Goal: Information Seeking & Learning: Check status

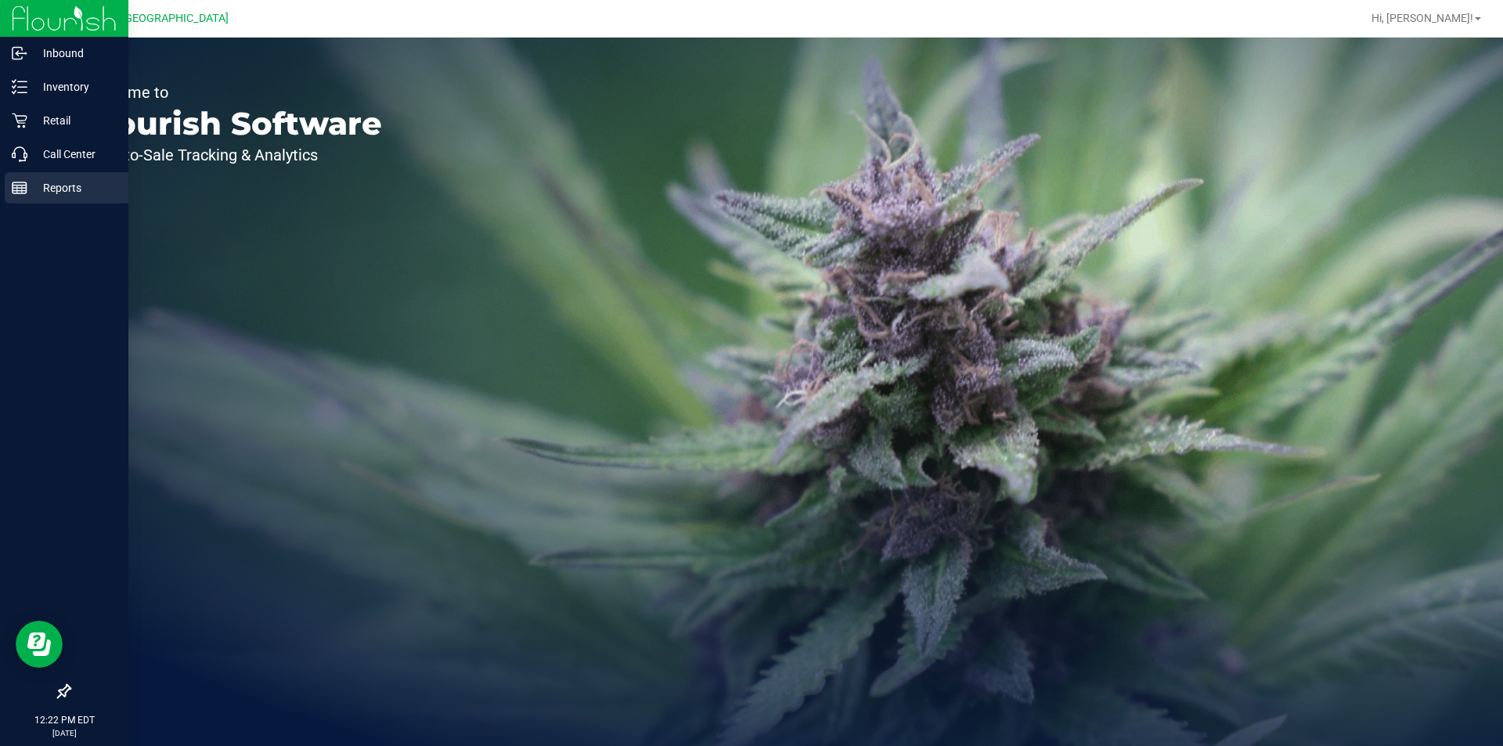
click at [34, 186] on p "Reports" at bounding box center [74, 187] width 94 height 19
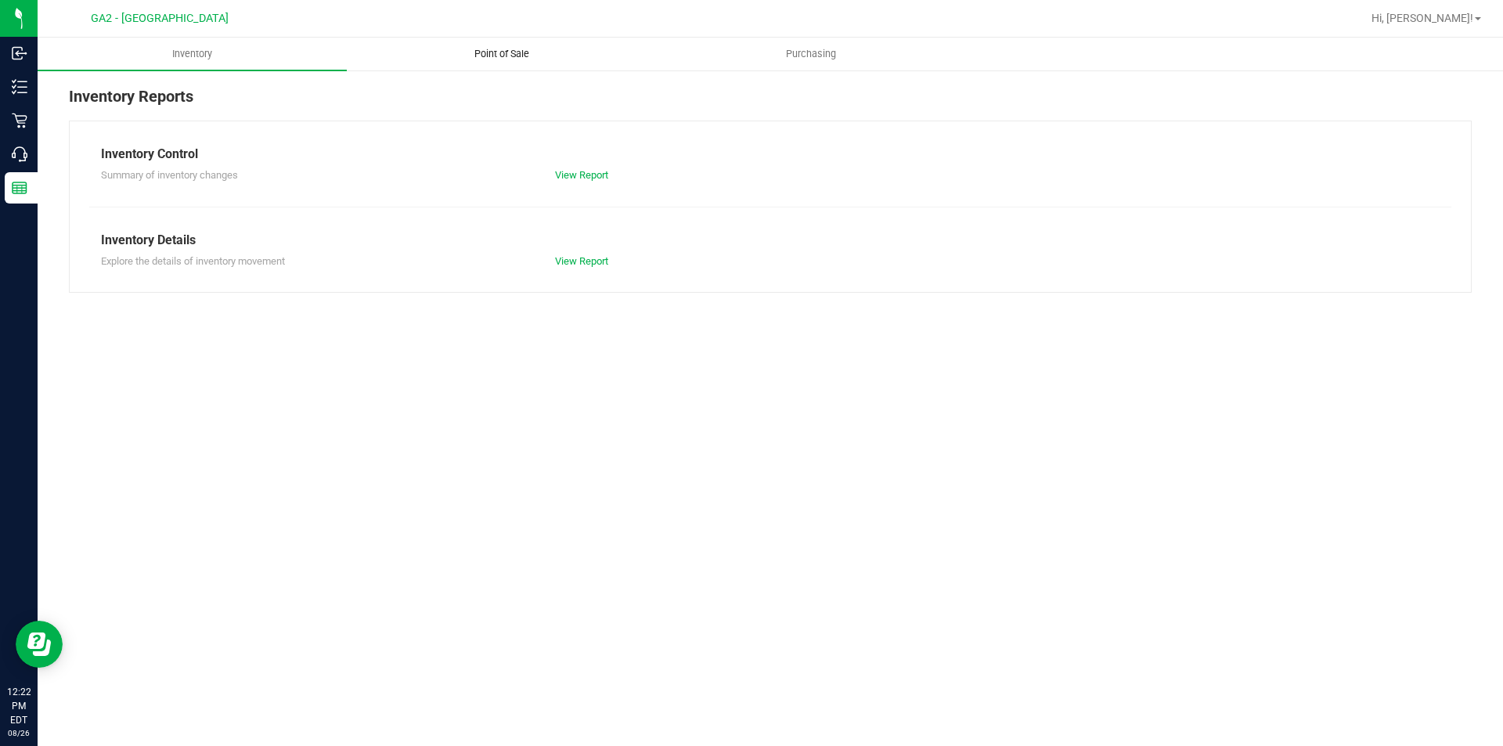
click at [493, 53] on span "Point of Sale" at bounding box center [501, 54] width 97 height 14
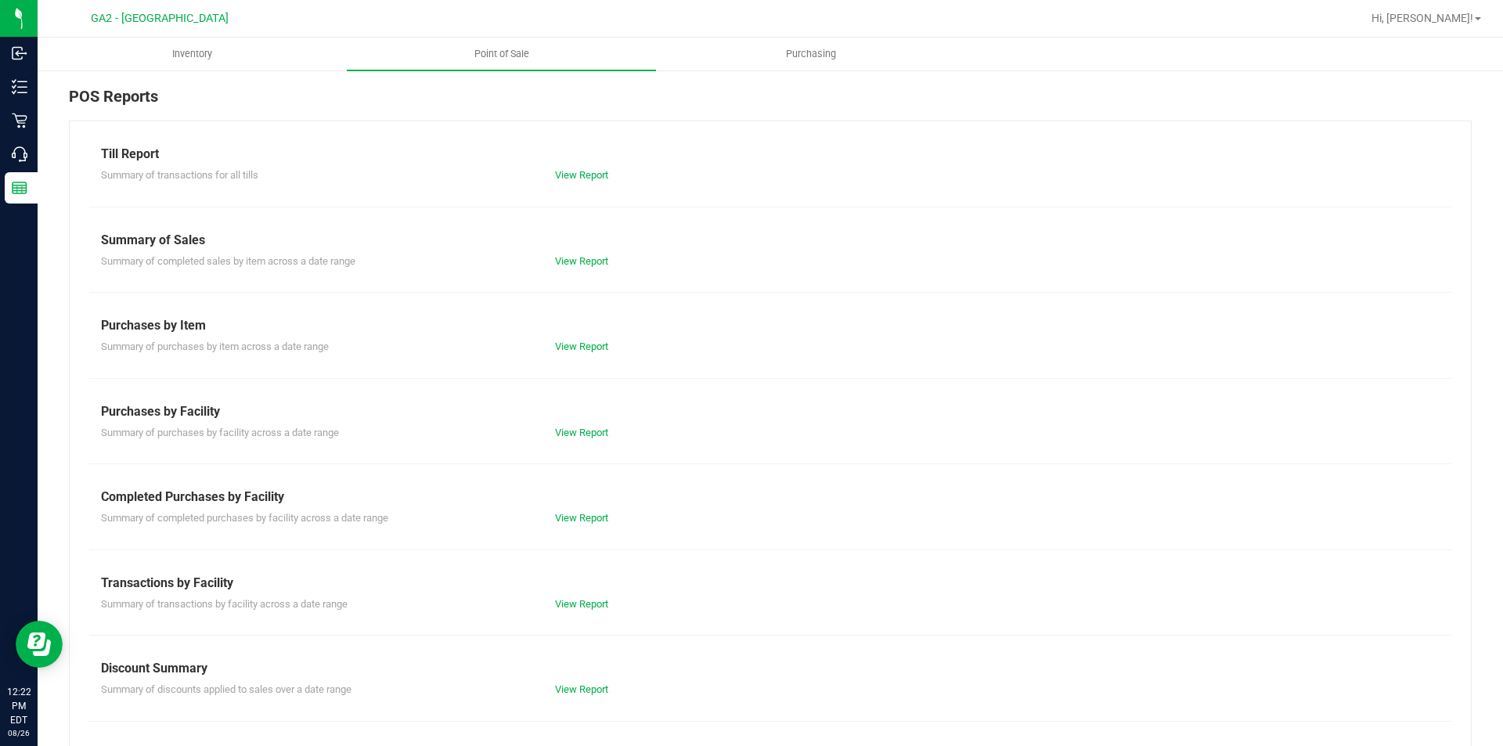
click at [599, 181] on div "View Report" at bounding box center [770, 176] width 454 height 16
click at [598, 172] on link "View Report" at bounding box center [581, 175] width 53 height 12
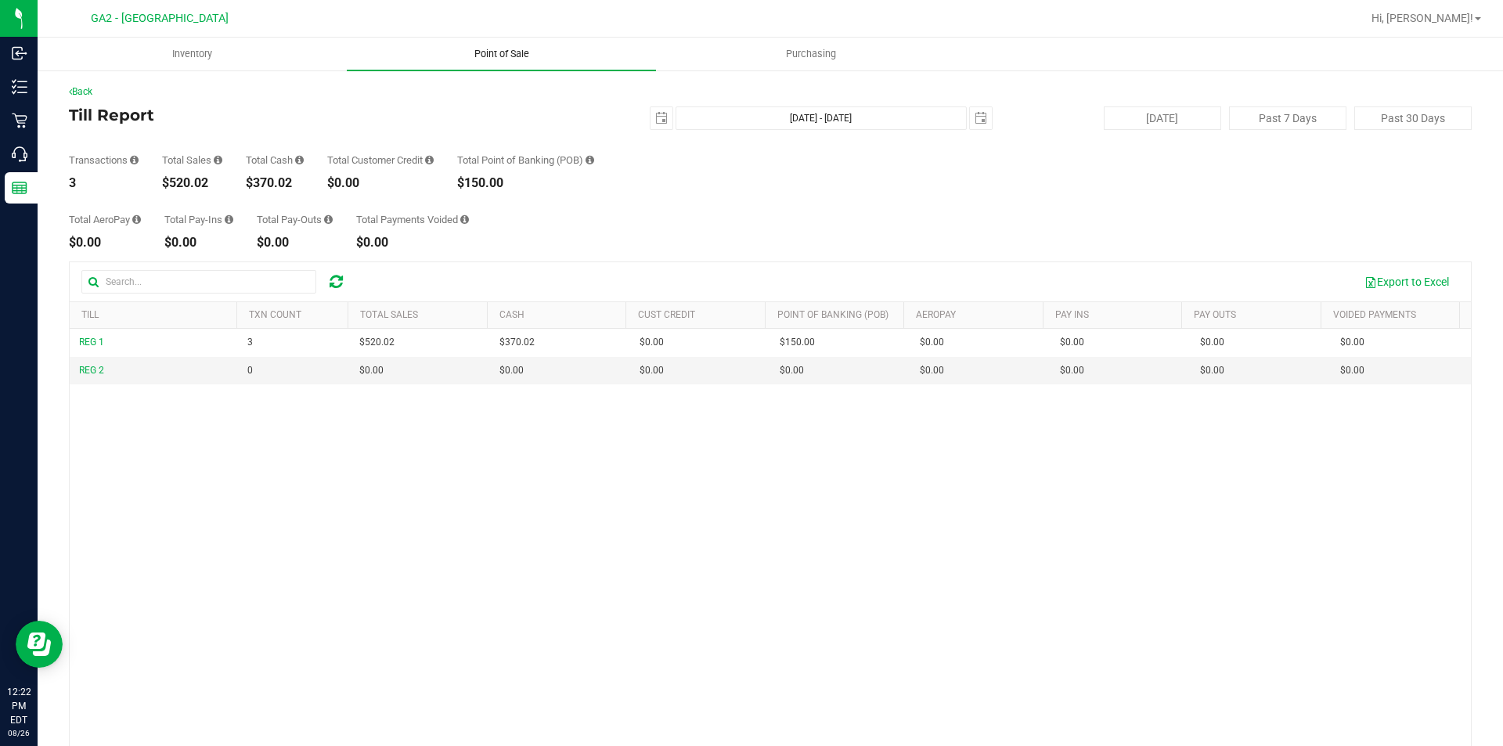
click at [494, 58] on span "Point of Sale" at bounding box center [501, 54] width 97 height 14
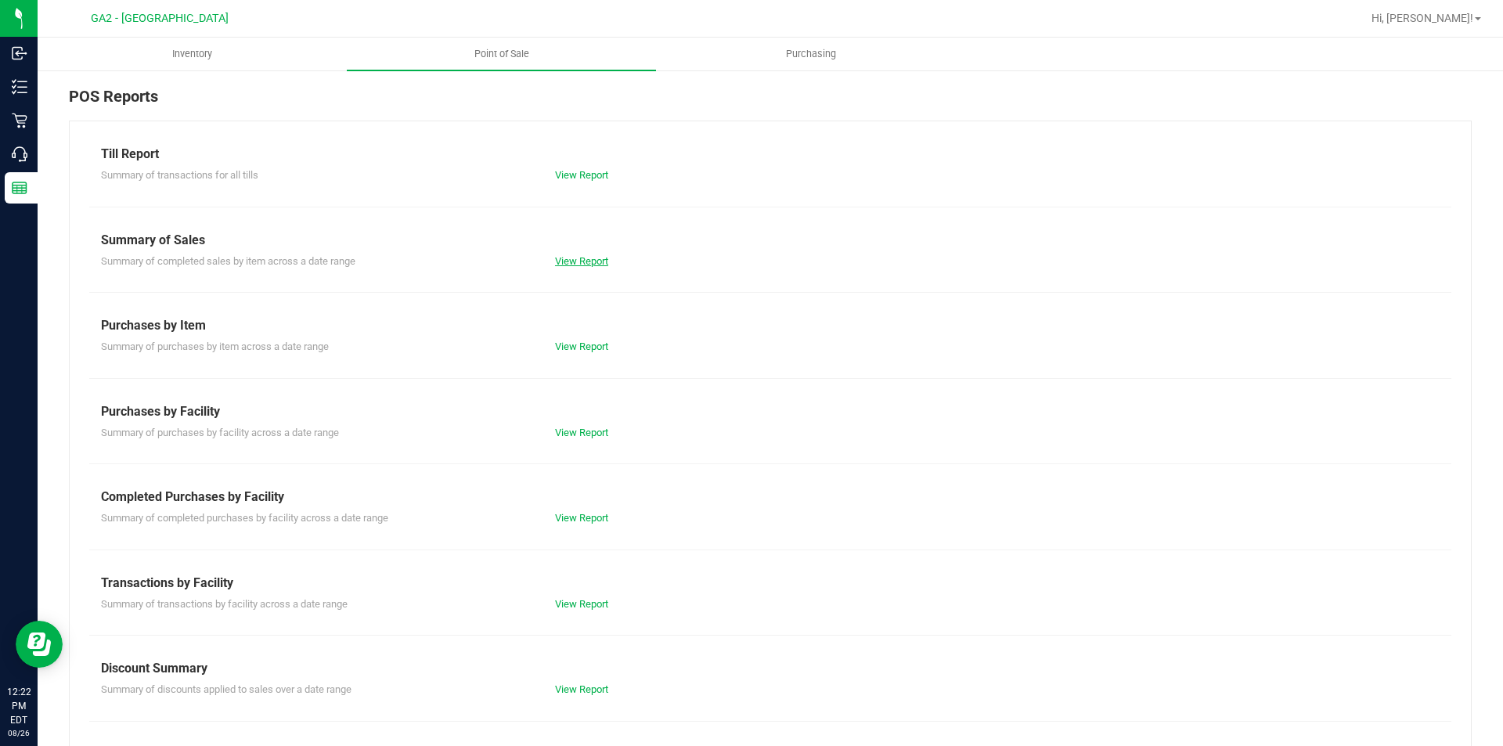
click at [555, 256] on link "View Report" at bounding box center [581, 261] width 53 height 12
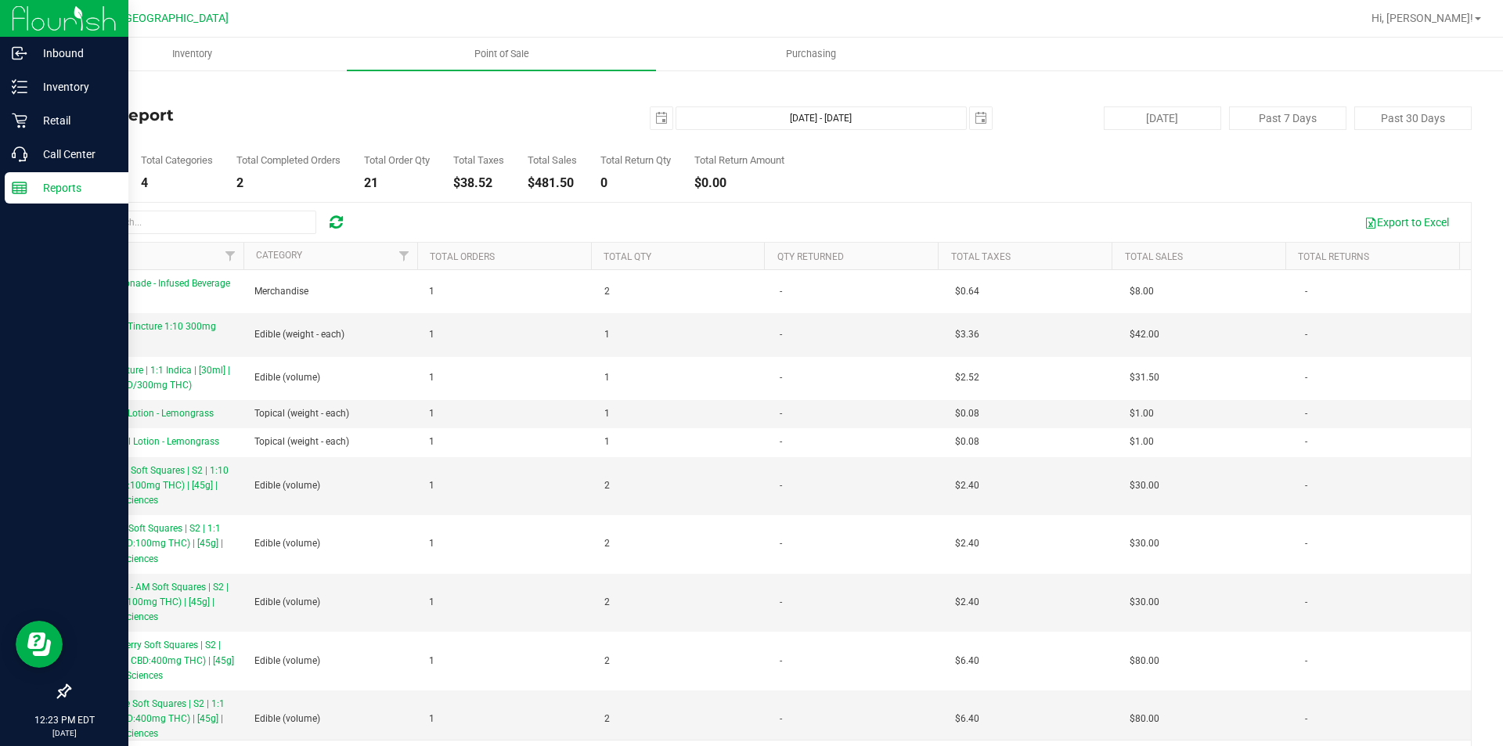
click at [22, 186] on line at bounding box center [20, 186] width 14 height 0
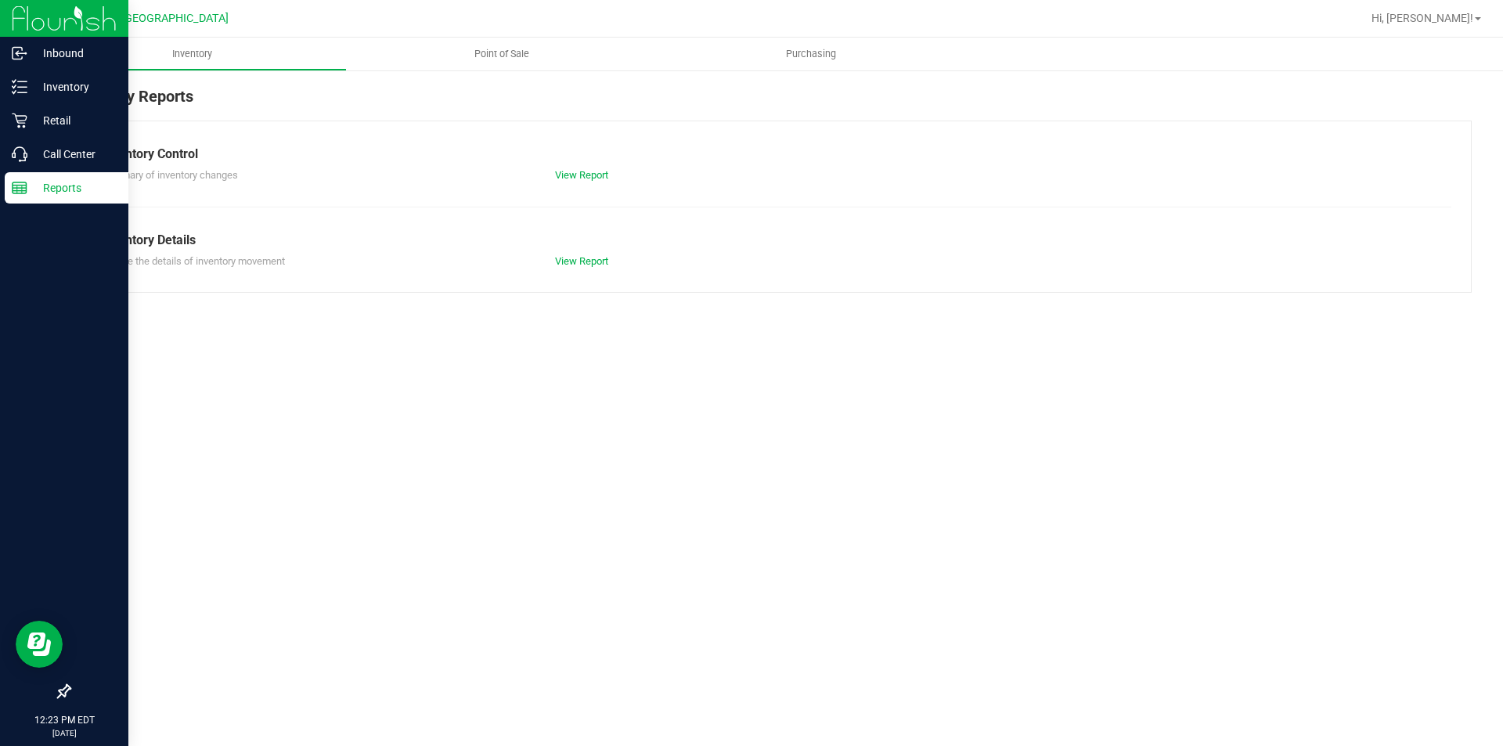
click at [29, 185] on p "Reports" at bounding box center [74, 187] width 94 height 19
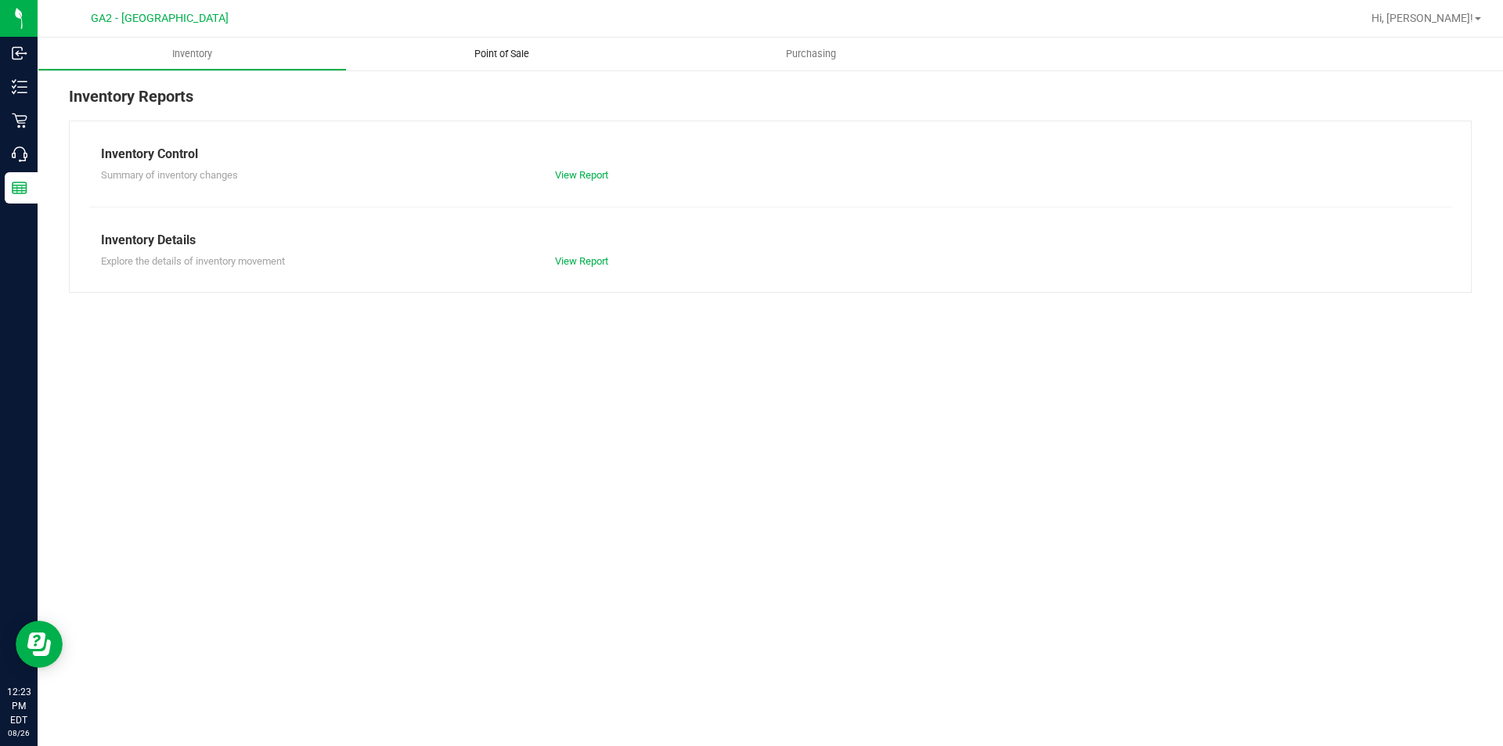
click at [519, 49] on span "Point of Sale" at bounding box center [501, 54] width 97 height 14
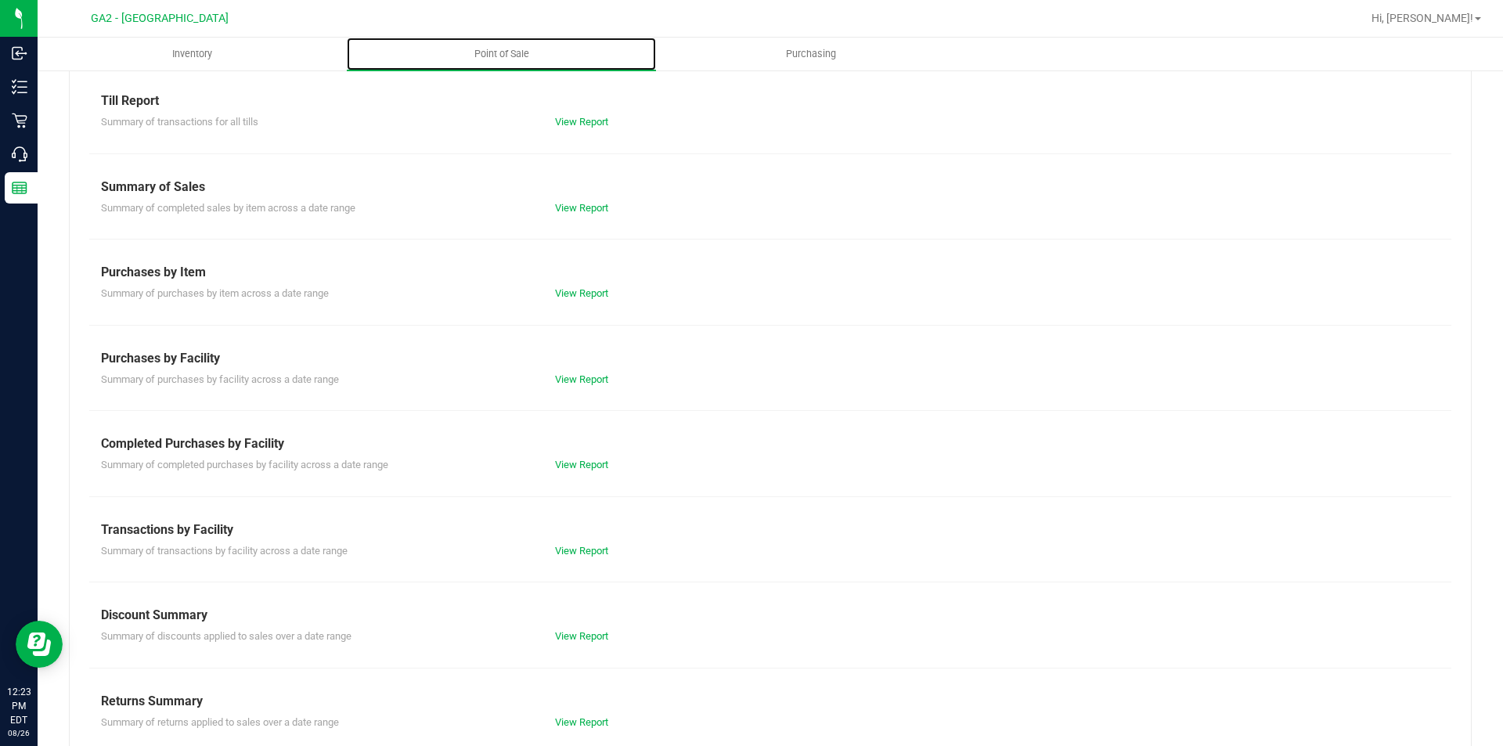
scroll to position [77, 0]
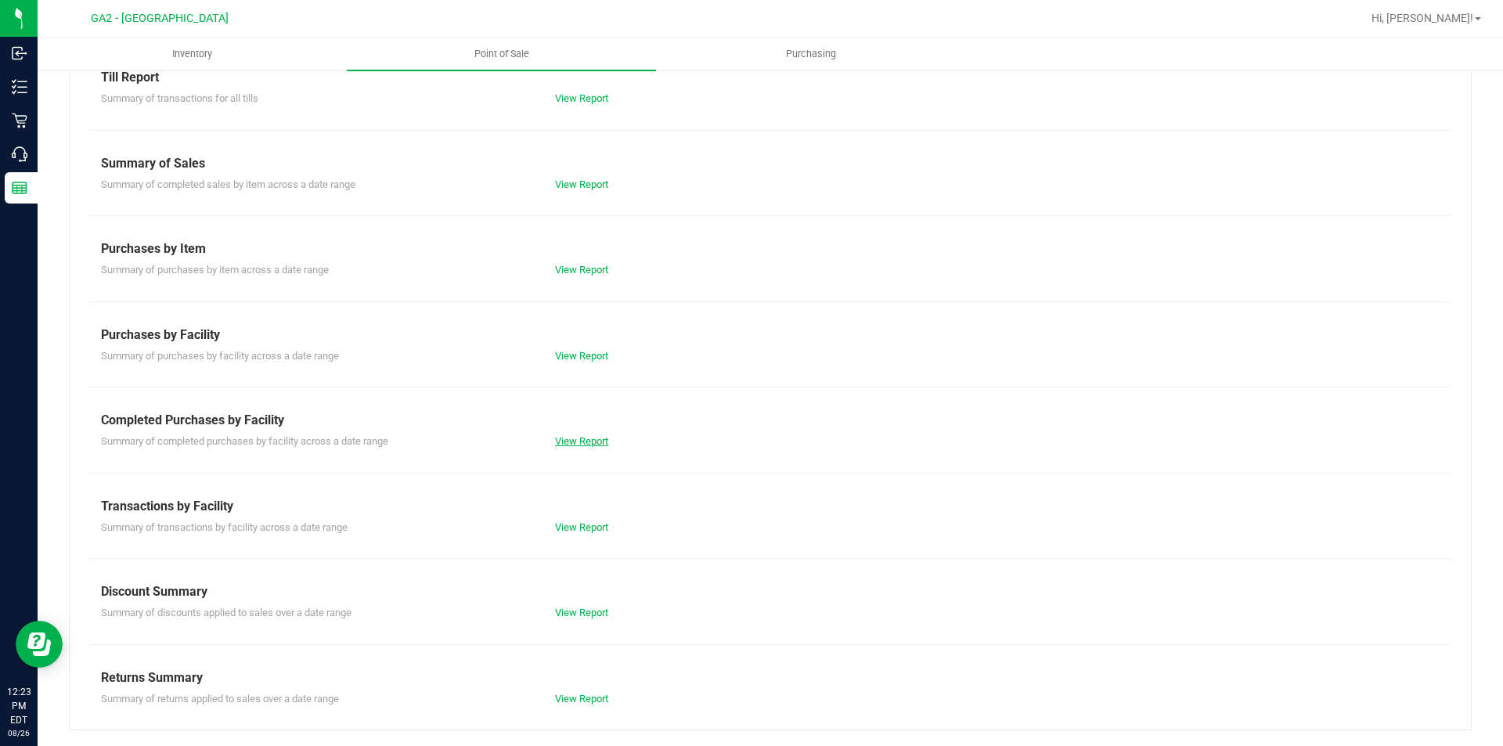
click at [586, 446] on link "View Report" at bounding box center [581, 441] width 53 height 12
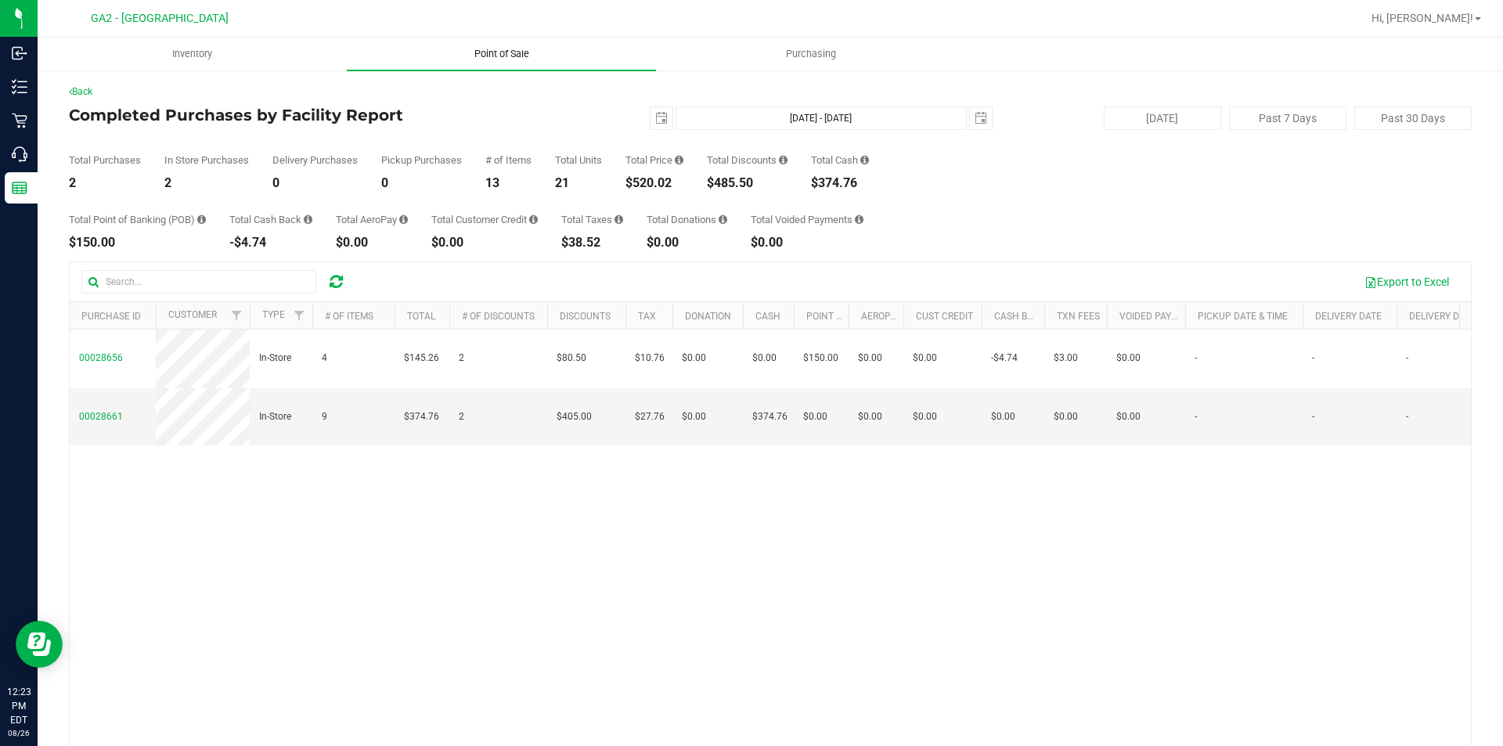
click at [499, 50] on span "Point of Sale" at bounding box center [501, 54] width 97 height 14
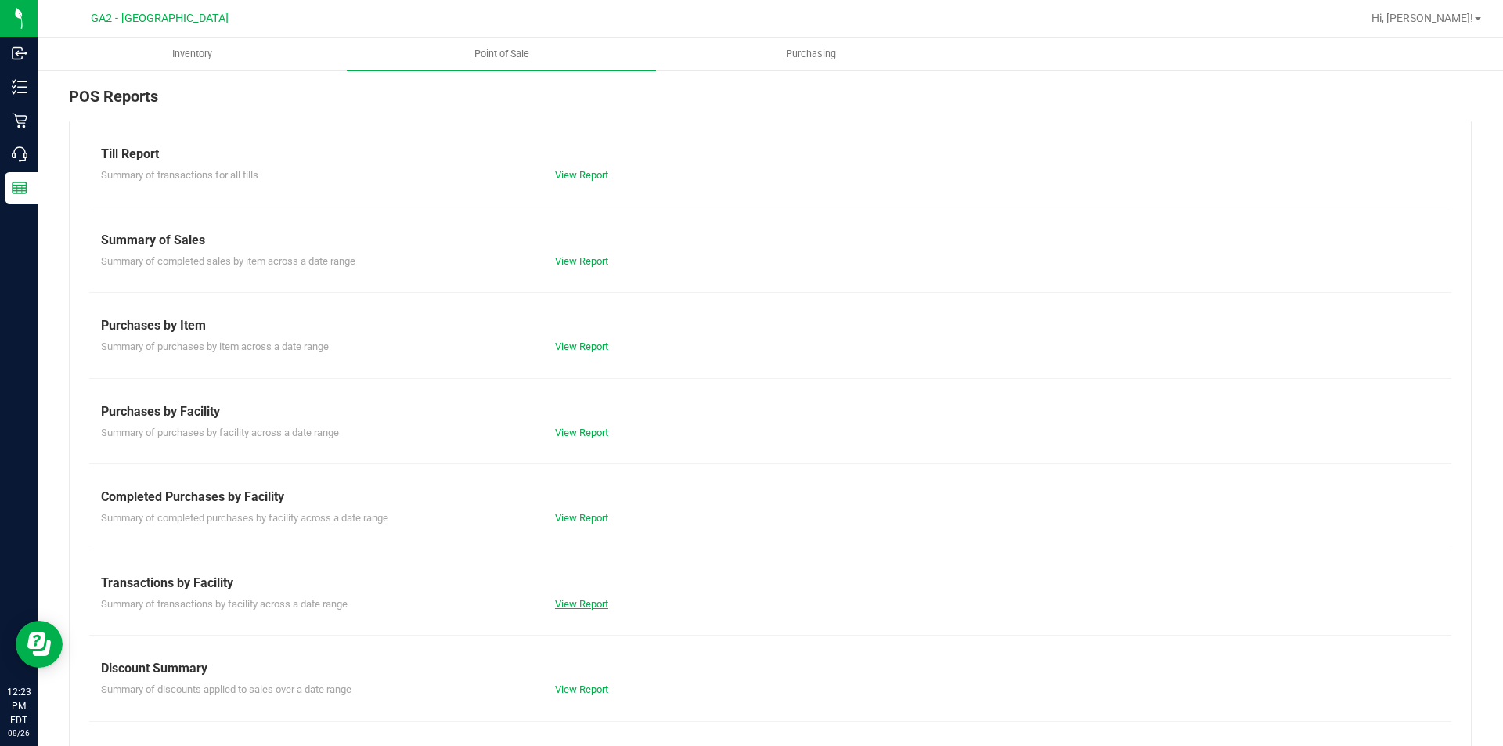
click at [586, 598] on link "View Report" at bounding box center [581, 604] width 53 height 12
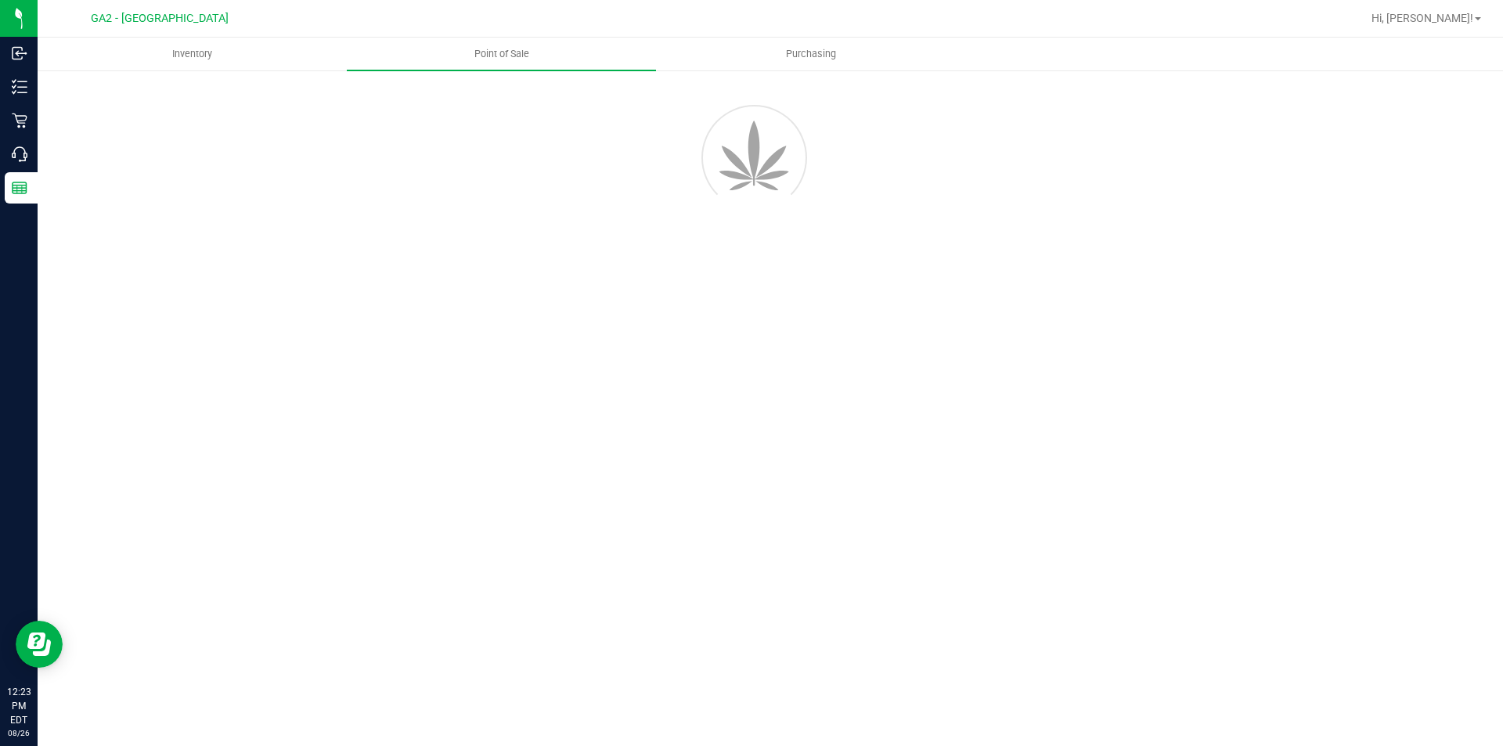
click at [586, 603] on div "Inventory Point of Sale Purchasing" at bounding box center [770, 392] width 1465 height 708
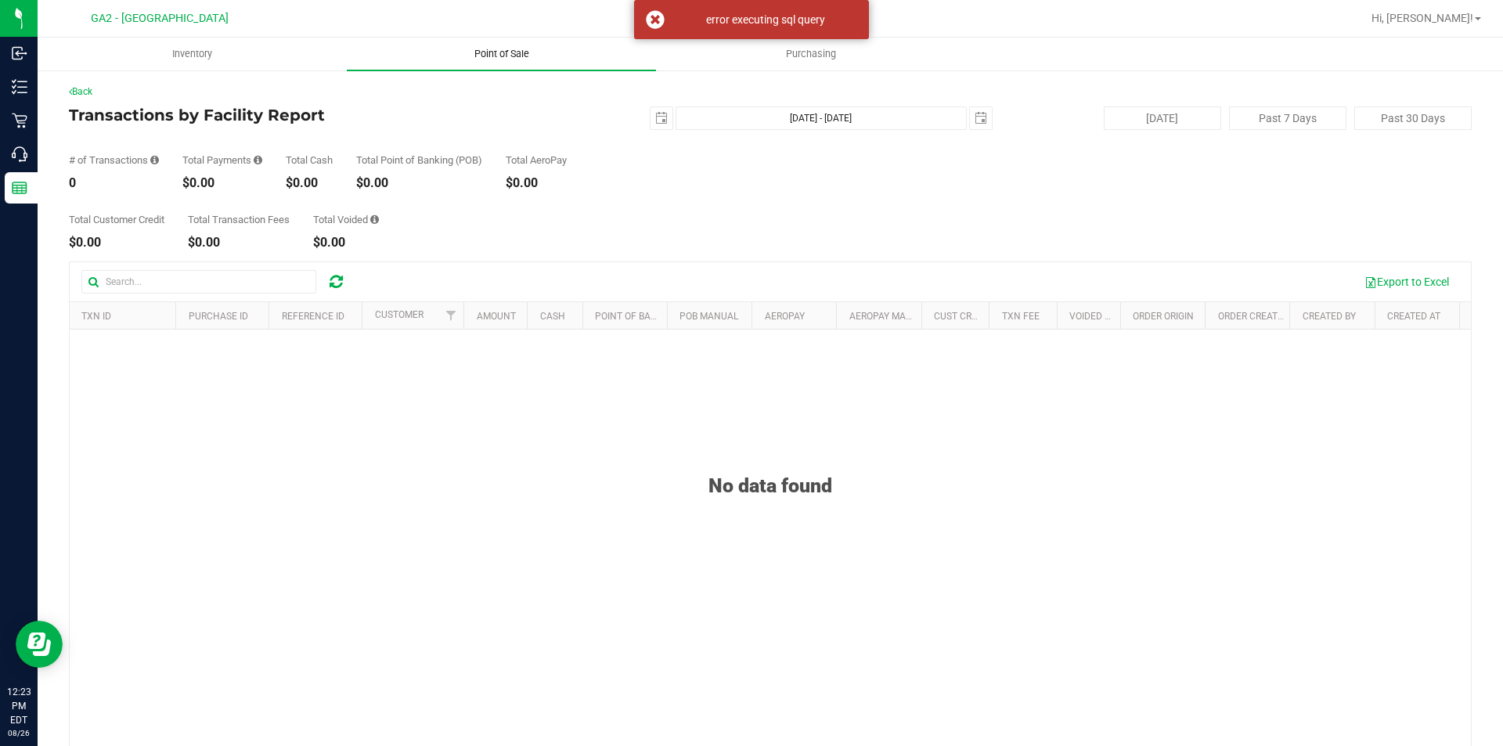
click at [505, 42] on uib-tab-heading "Point of Sale" at bounding box center [501, 54] width 309 height 33
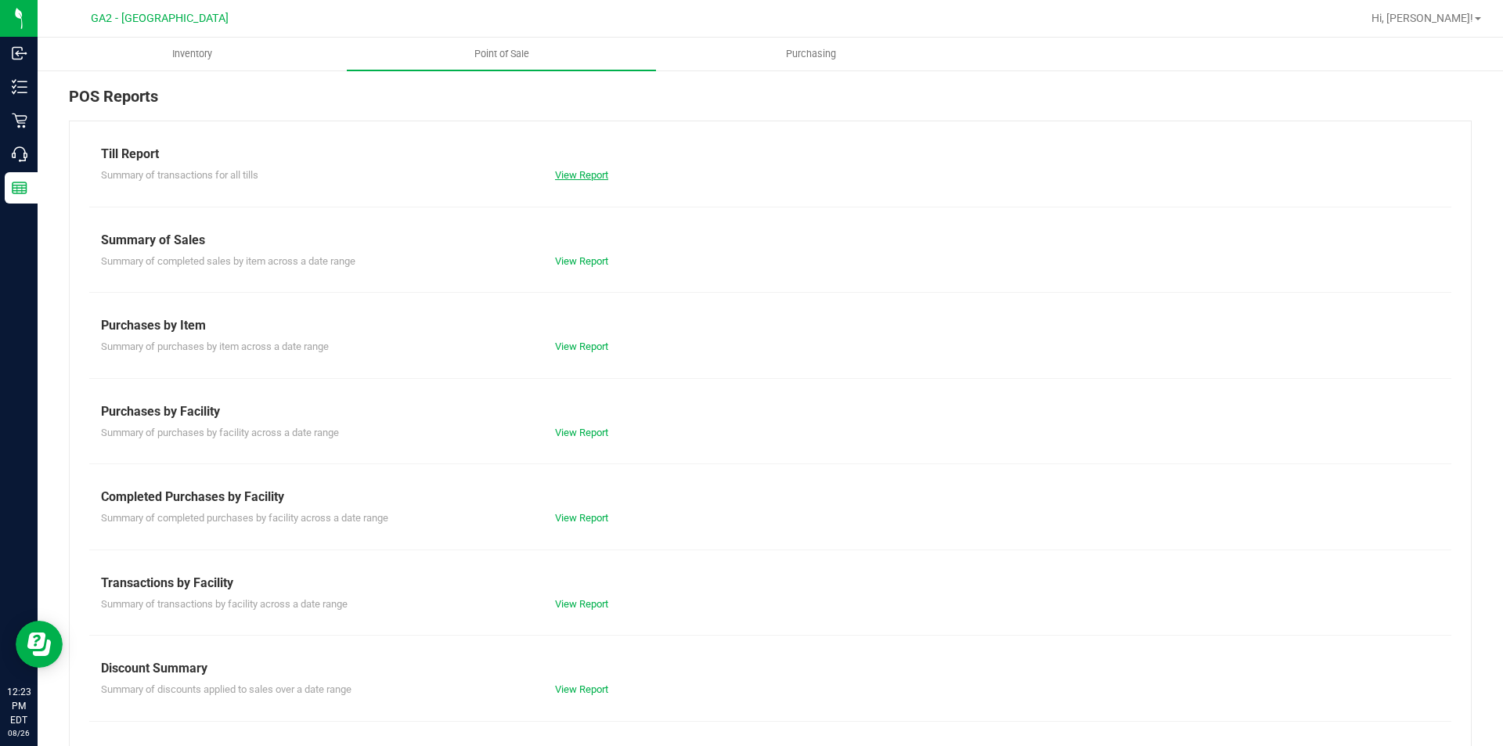
click at [580, 169] on link "View Report" at bounding box center [581, 175] width 53 height 12
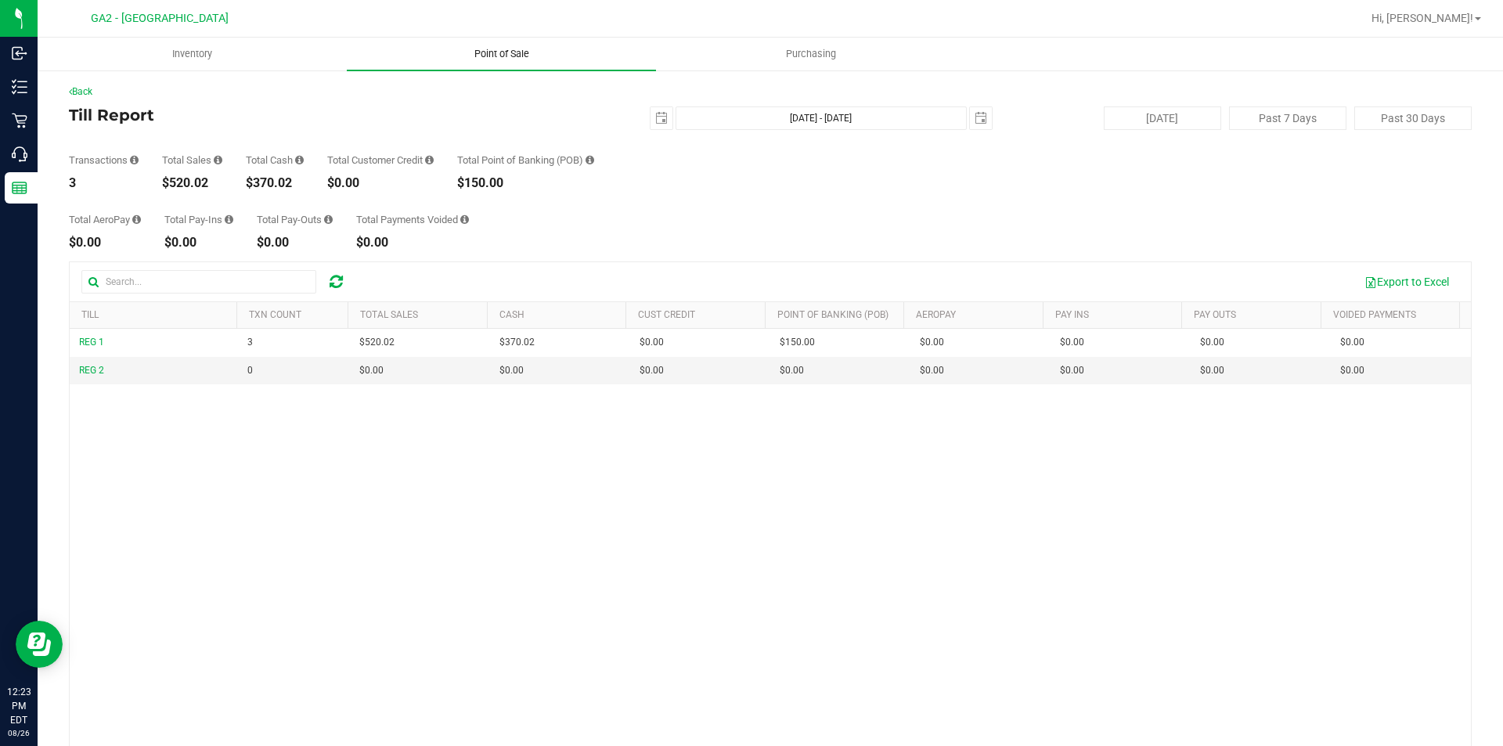
click at [498, 47] on span "Point of Sale" at bounding box center [501, 54] width 97 height 14
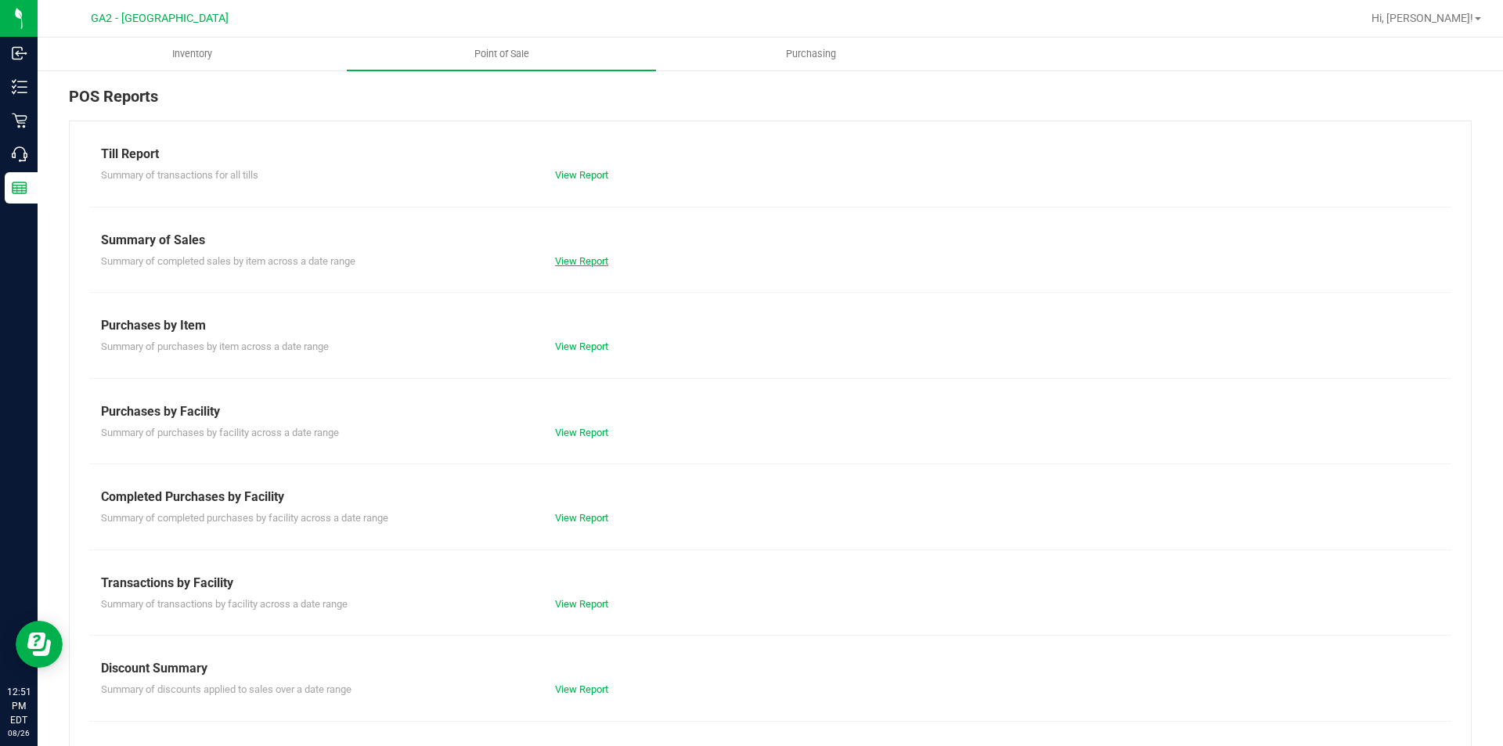
click at [584, 266] on link "View Report" at bounding box center [581, 261] width 53 height 12
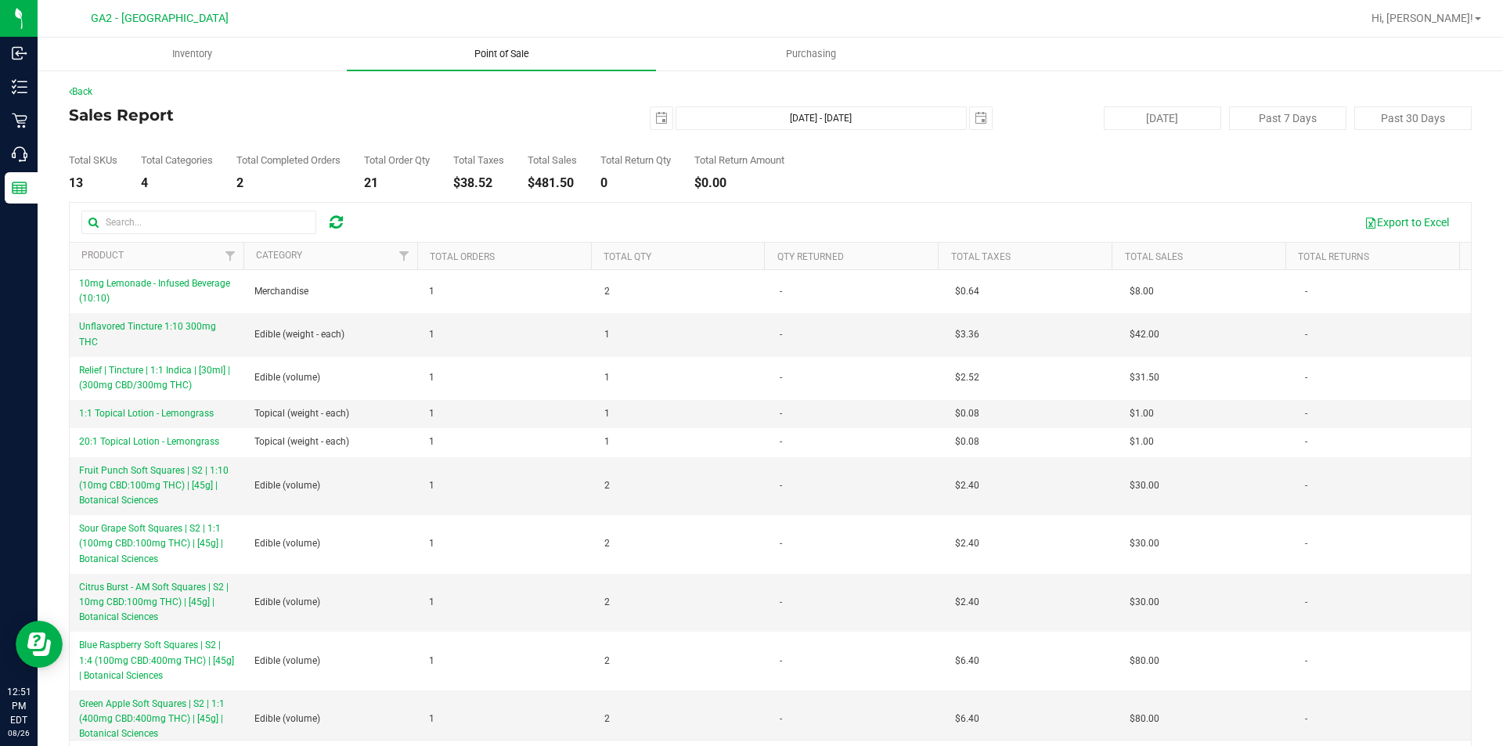
click at [488, 50] on span "Point of Sale" at bounding box center [501, 54] width 97 height 14
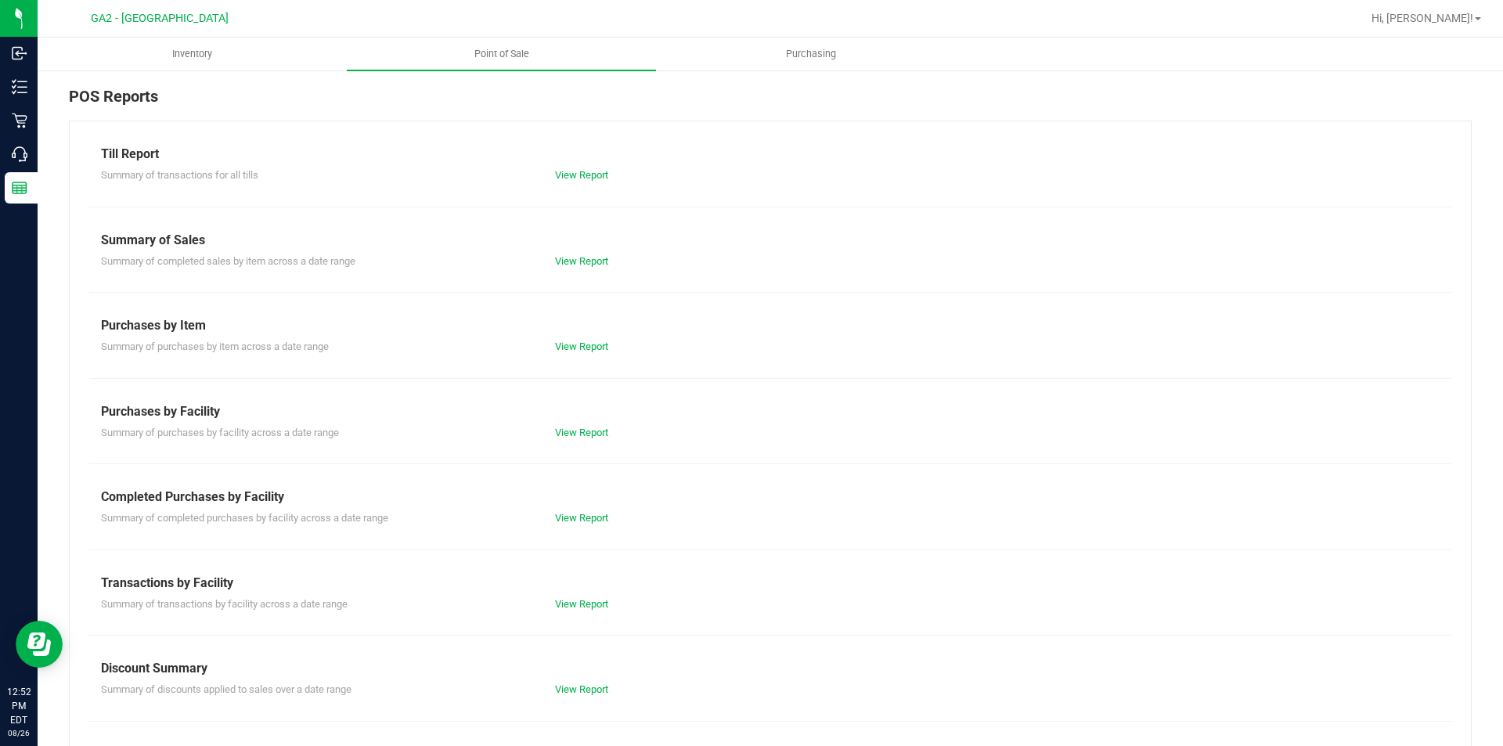
click at [572, 183] on div "Till Report Summary of transactions for all tills View Report Summary of Sales …" at bounding box center [770, 464] width 1403 height 686
click at [572, 181] on div "View Report" at bounding box center [770, 176] width 454 height 16
click at [573, 178] on link "View Report" at bounding box center [581, 175] width 53 height 12
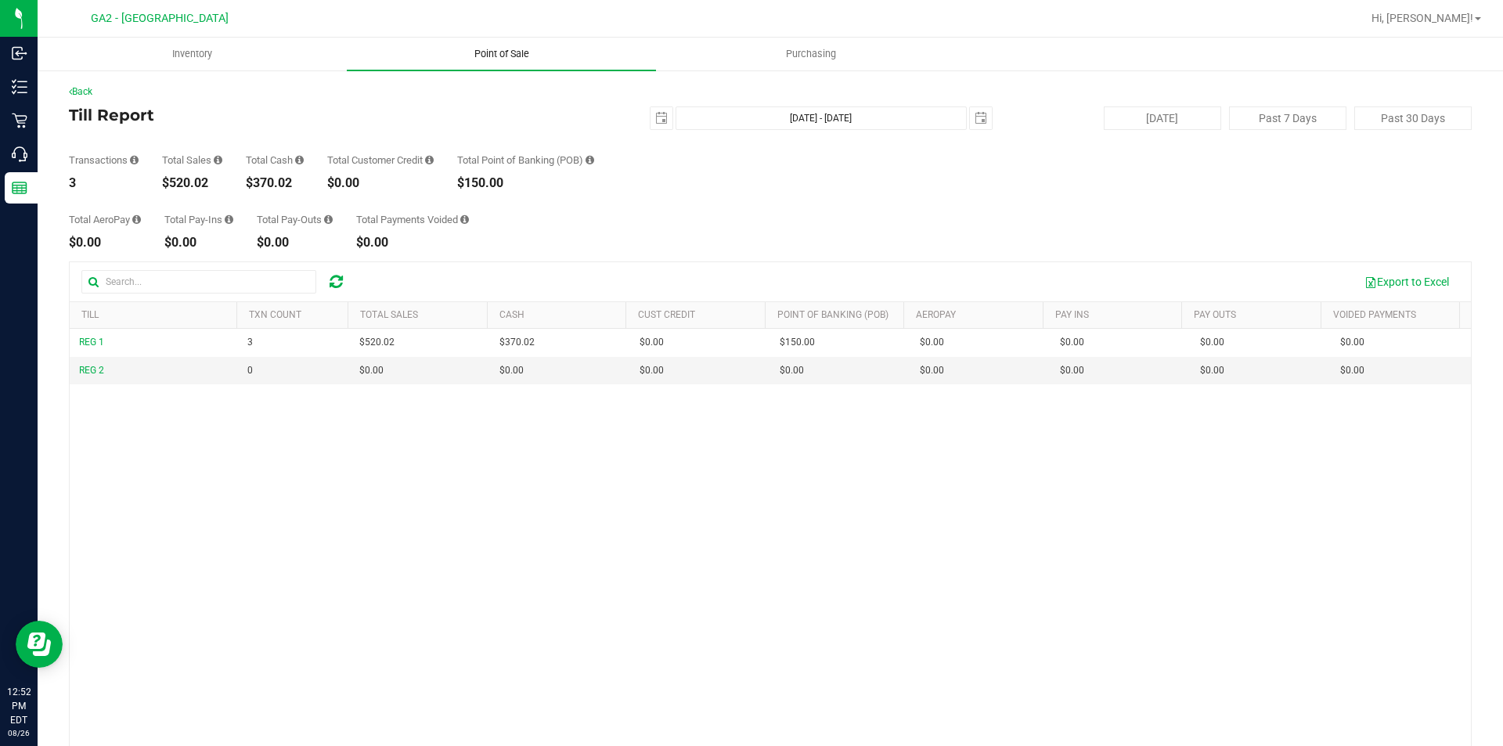
click at [515, 54] on span "Point of Sale" at bounding box center [501, 54] width 97 height 14
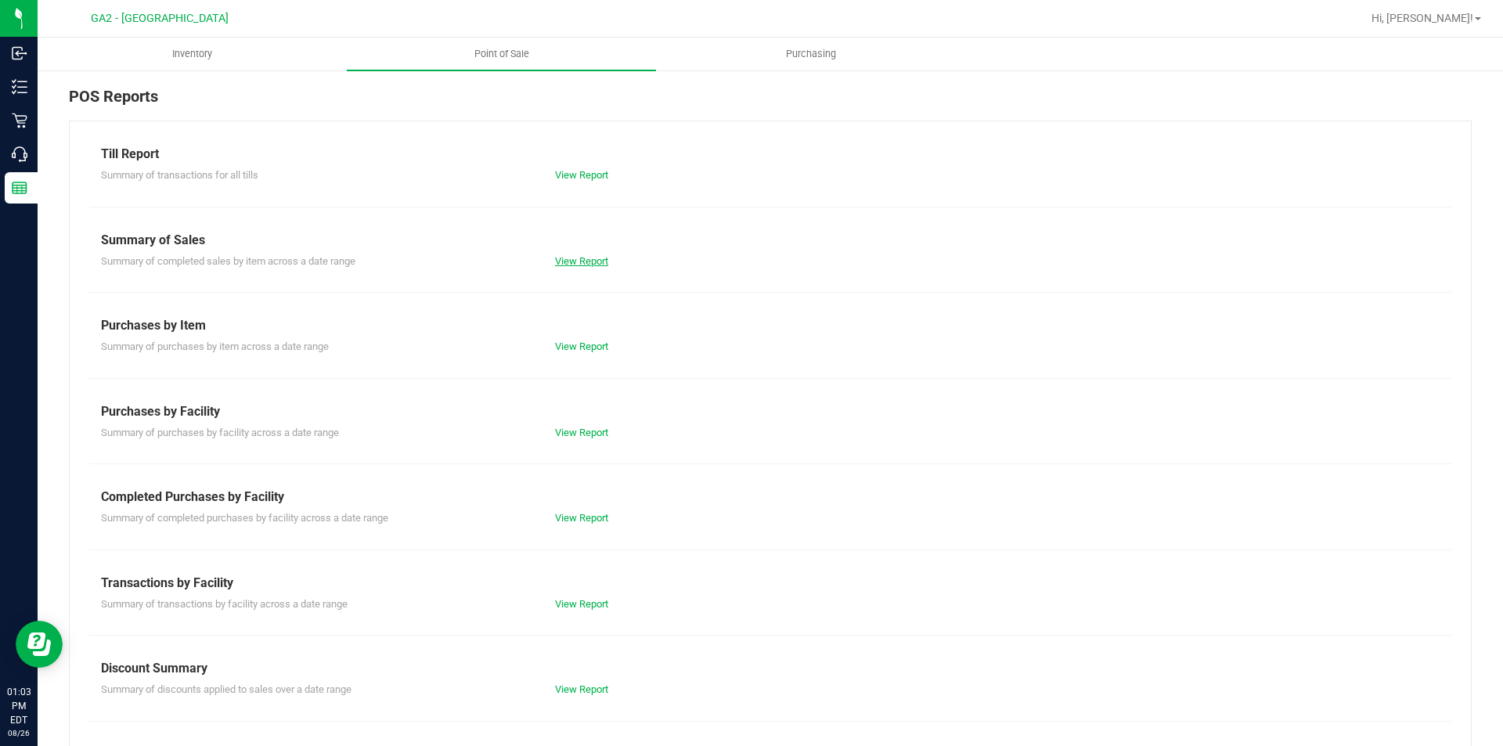
click at [578, 265] on link "View Report" at bounding box center [581, 261] width 53 height 12
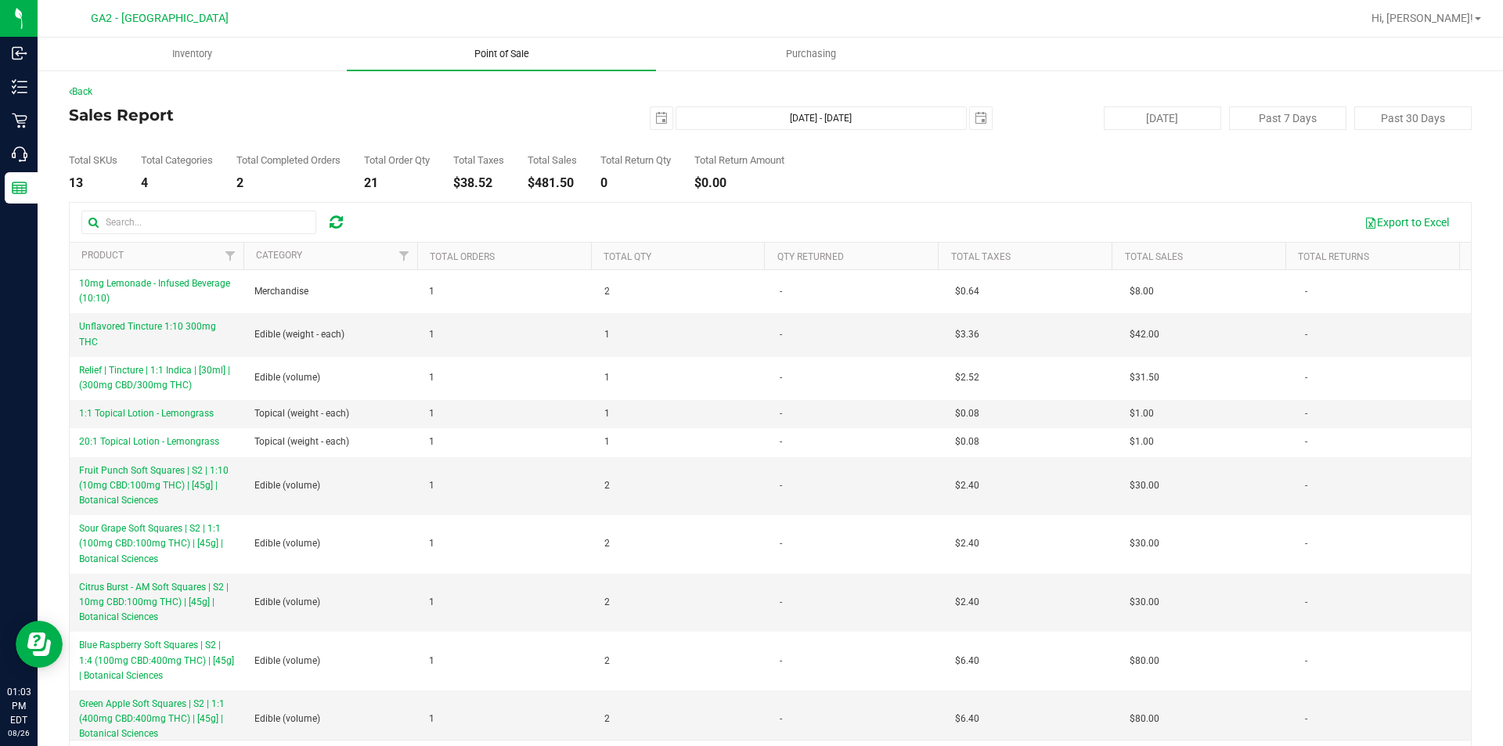
click at [500, 57] on span "Point of Sale" at bounding box center [501, 54] width 97 height 14
